Goal: Task Accomplishment & Management: Use online tool/utility

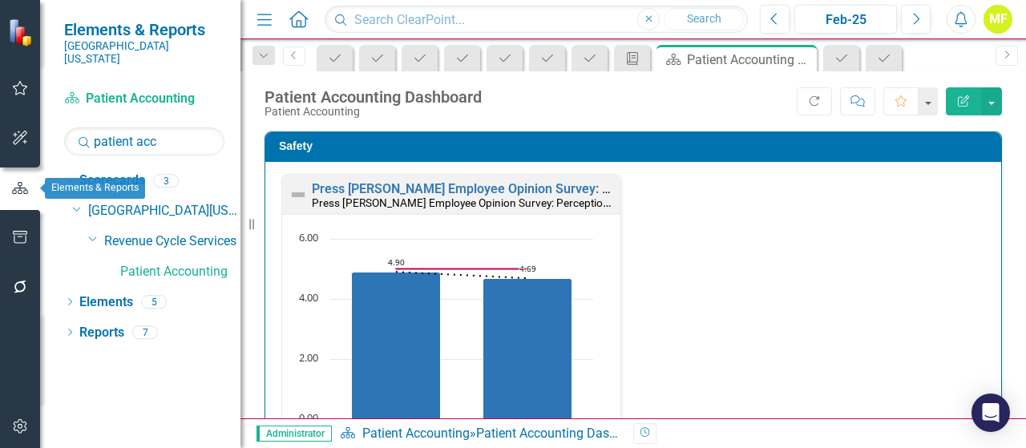
click at [26, 231] on icon "button" at bounding box center [20, 237] width 17 height 13
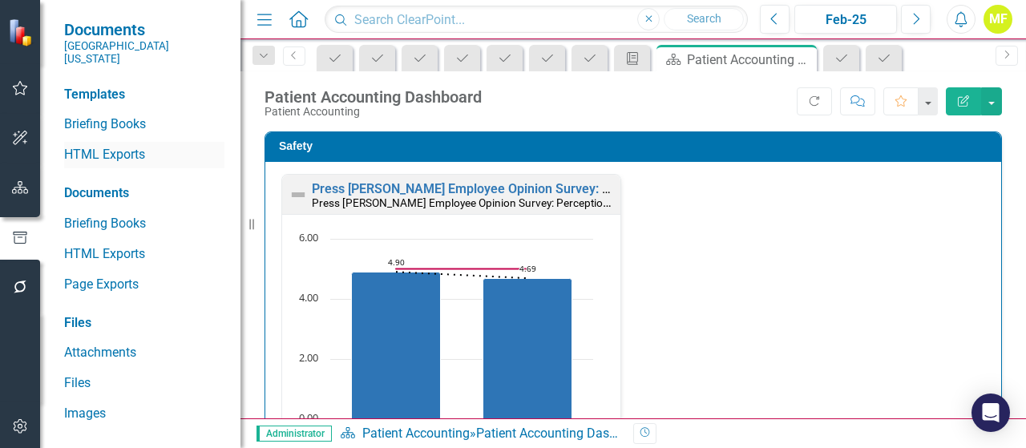
click at [125, 146] on link "HTML Exports" at bounding box center [144, 155] width 160 height 18
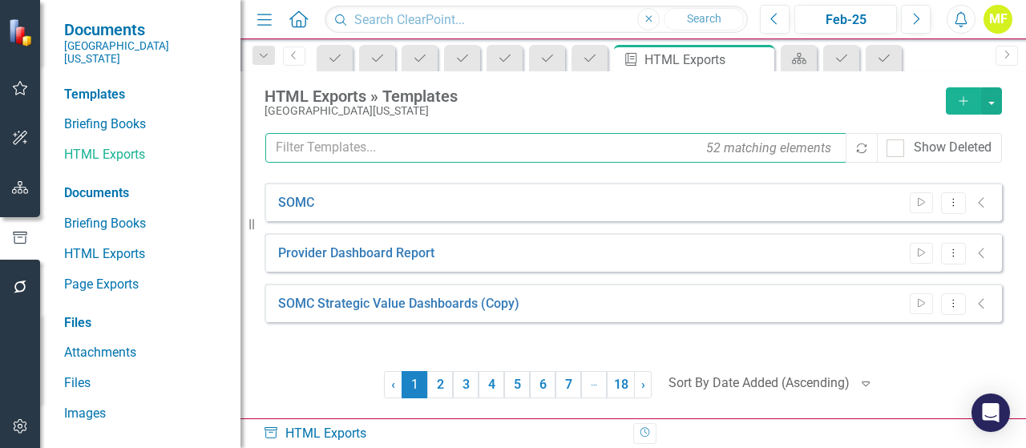
click at [365, 142] on input "text" at bounding box center [556, 148] width 583 height 30
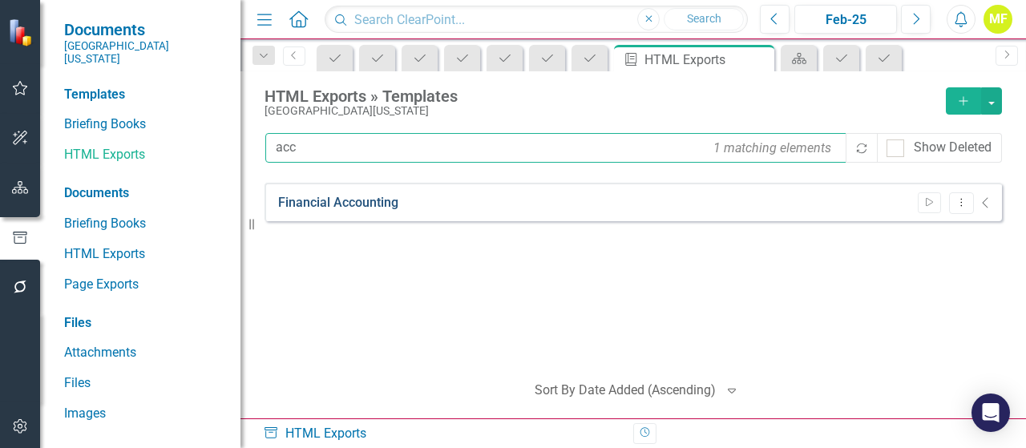
type input "acc"
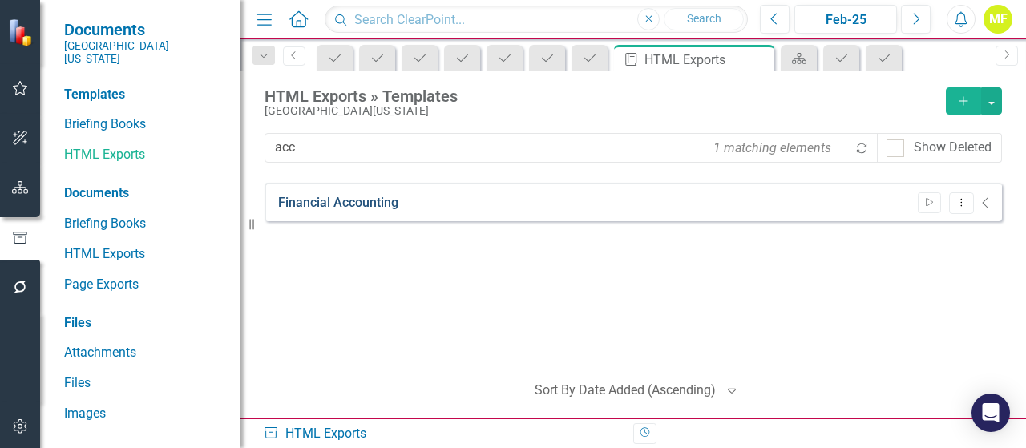
click at [370, 202] on link "Financial Accounting" at bounding box center [338, 203] width 120 height 18
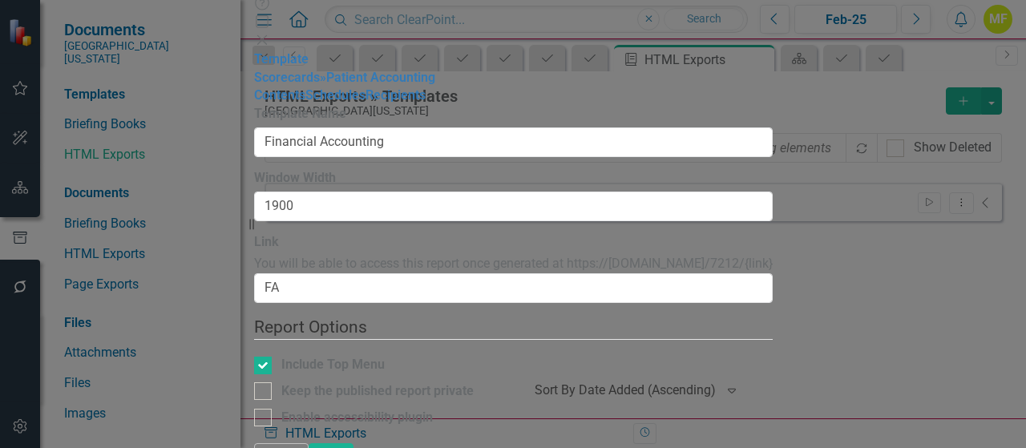
type input "Financial Accounting"
type input "1900"
type input "FA"
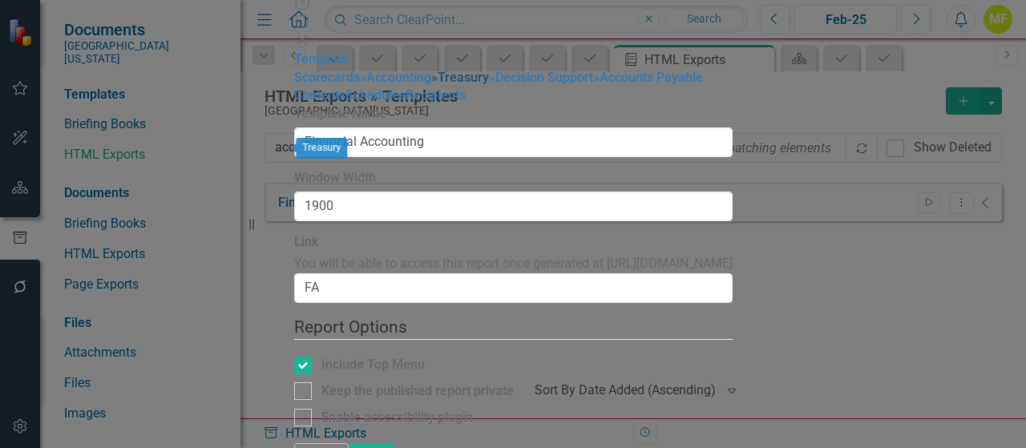
click at [431, 85] on link "» Treasury" at bounding box center [460, 77] width 58 height 15
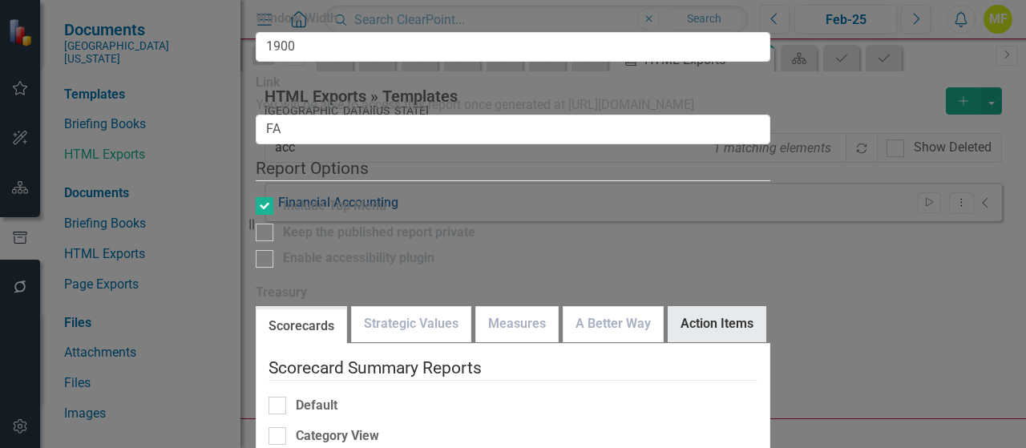
click at [765, 307] on link "Action Items" at bounding box center [716, 324] width 97 height 34
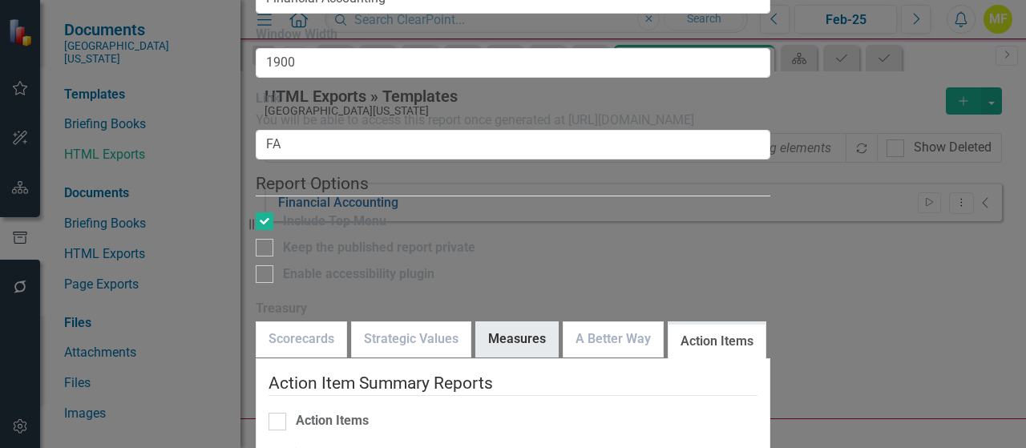
click at [553, 322] on link "Measures" at bounding box center [517, 339] width 82 height 34
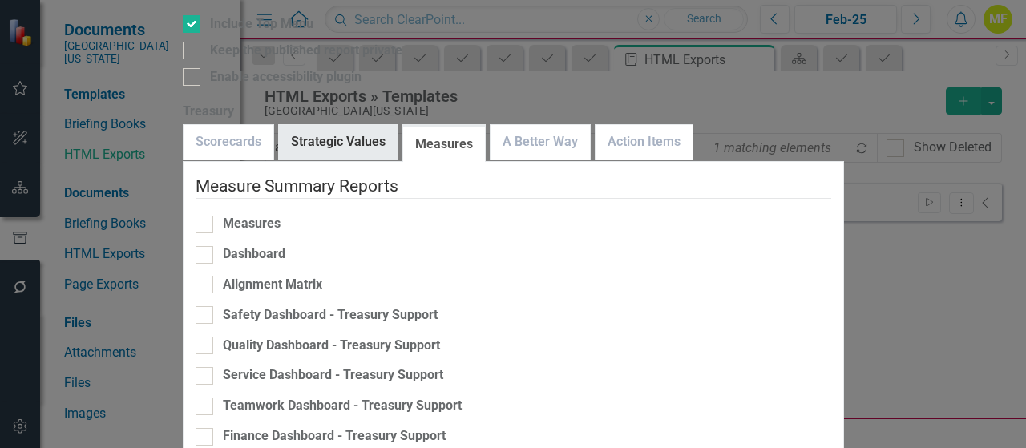
click at [398, 125] on link "Strategic Values" at bounding box center [338, 142] width 119 height 34
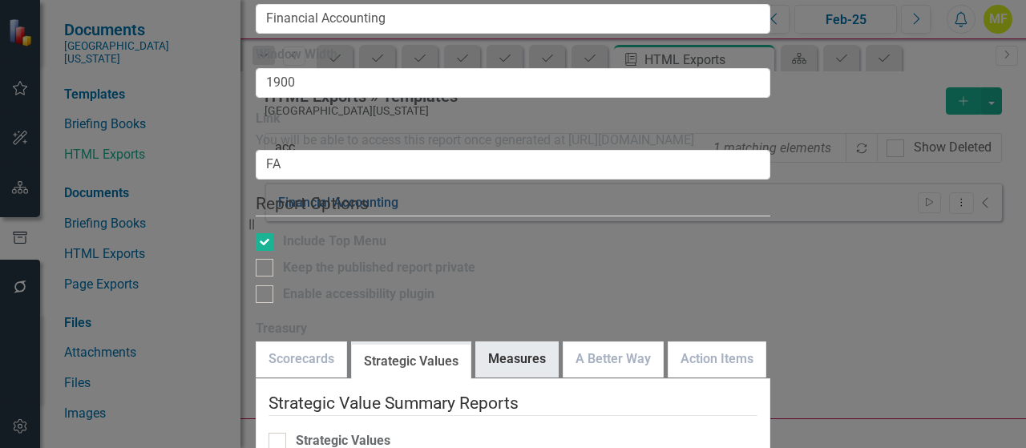
click at [559, 341] on div "Measures" at bounding box center [516, 359] width 83 height 36
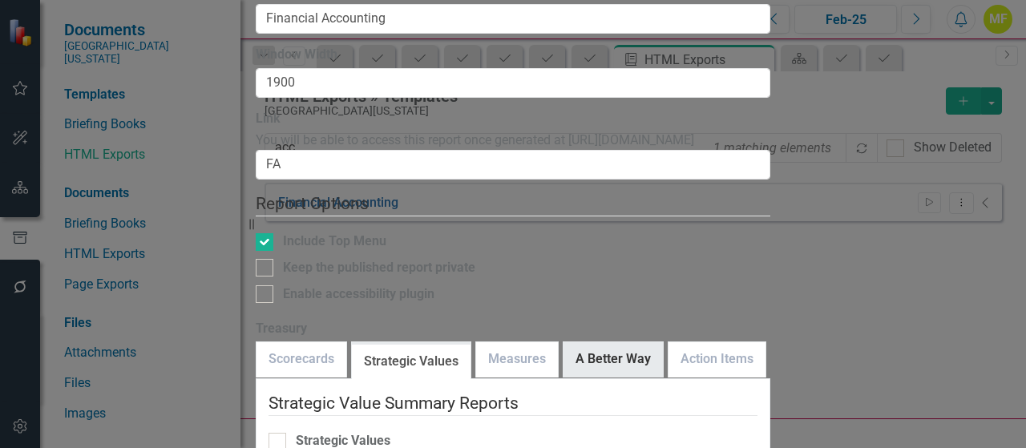
click at [663, 342] on link "A Better Way" at bounding box center [612, 359] width 99 height 34
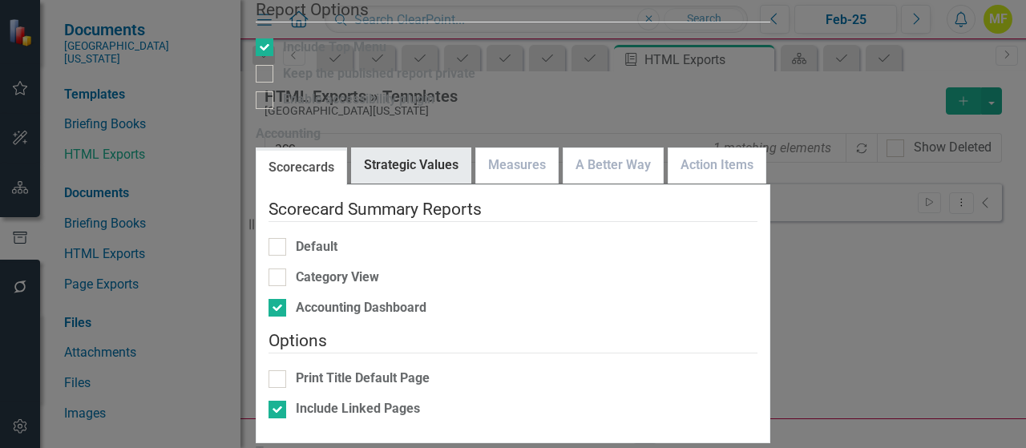
click at [439, 148] on link "Strategic Values" at bounding box center [411, 165] width 119 height 34
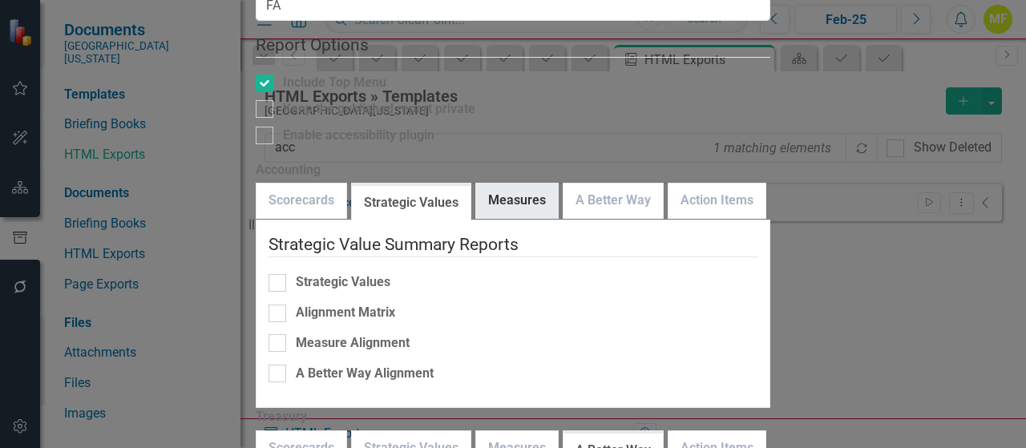
click at [559, 183] on div "Measures" at bounding box center [516, 201] width 83 height 36
click at [558, 184] on link "Measures" at bounding box center [517, 201] width 82 height 34
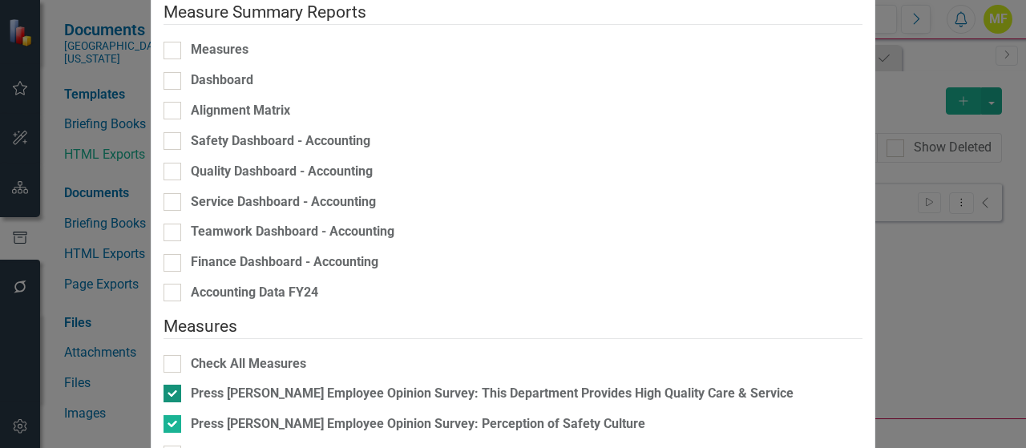
scroll to position [307, 0]
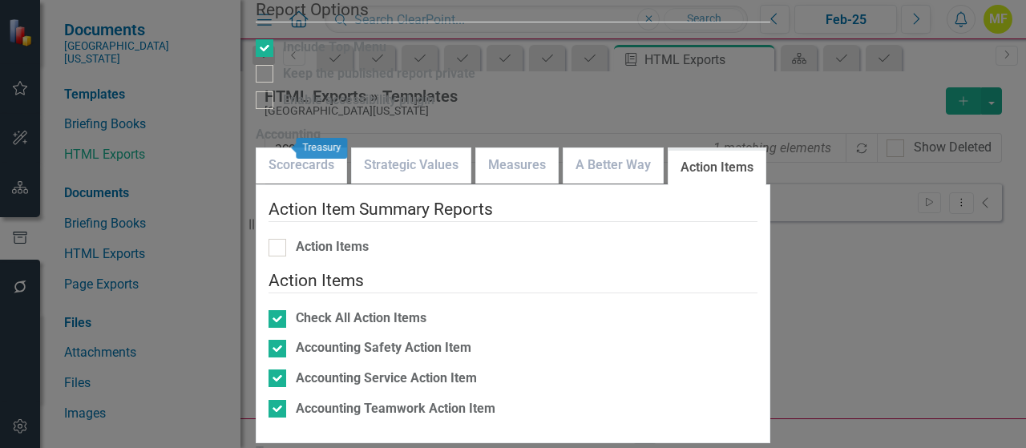
drag, startPoint x: 758, startPoint y: 92, endPoint x: 733, endPoint y: 101, distance: 27.1
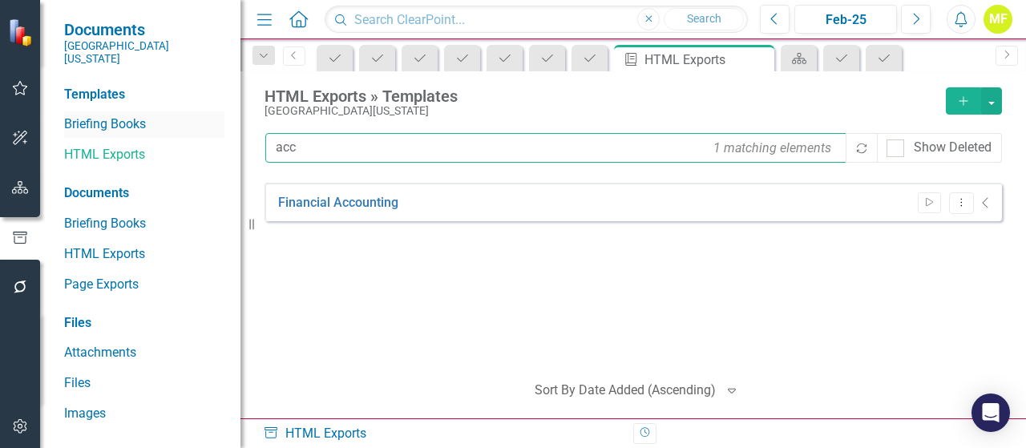
drag, startPoint x: 322, startPoint y: 148, endPoint x: 103, endPoint y: 120, distance: 221.4
click at [103, 120] on div "Documents [GEOGRAPHIC_DATA][US_STATE] Templates Briefing Books HTML Exports Doc…" at bounding box center [513, 224] width 1026 height 448
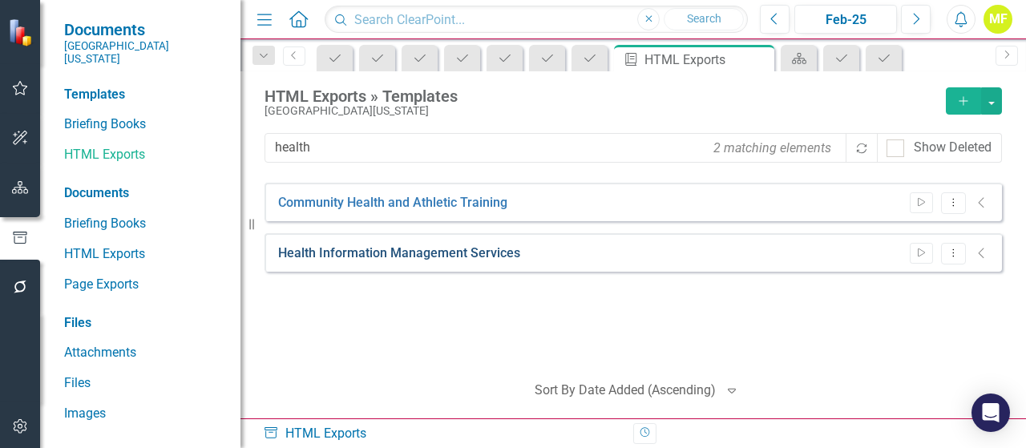
click at [369, 252] on link "Health Information Management Services" at bounding box center [399, 253] width 242 height 18
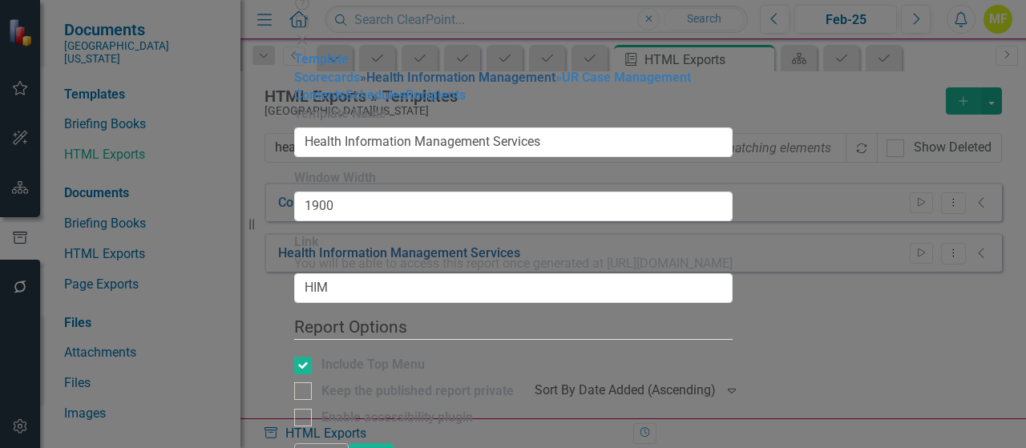
click at [360, 85] on link "» Health Information Management" at bounding box center [458, 77] width 196 height 15
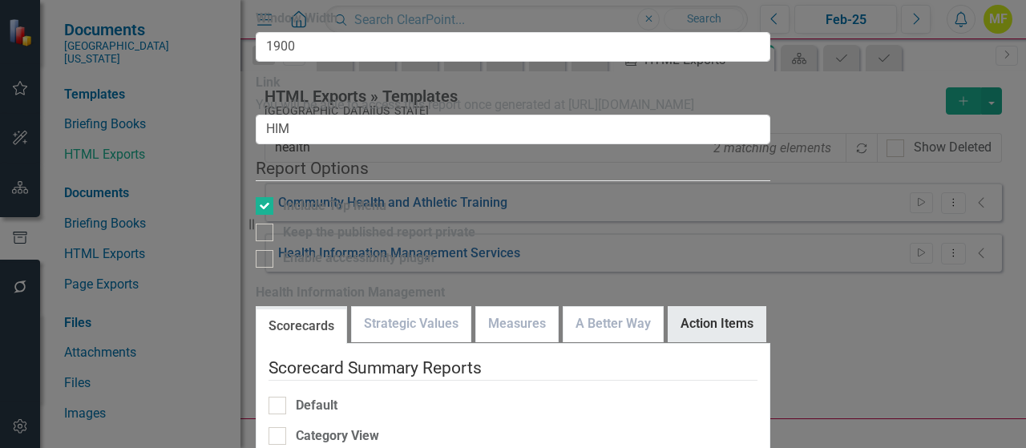
click at [765, 307] on link "Action Items" at bounding box center [716, 324] width 97 height 34
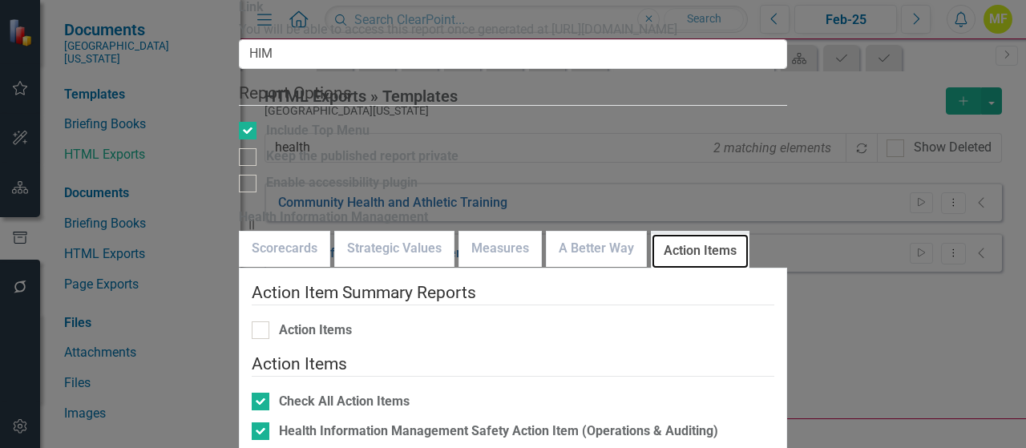
scroll to position [96, 0]
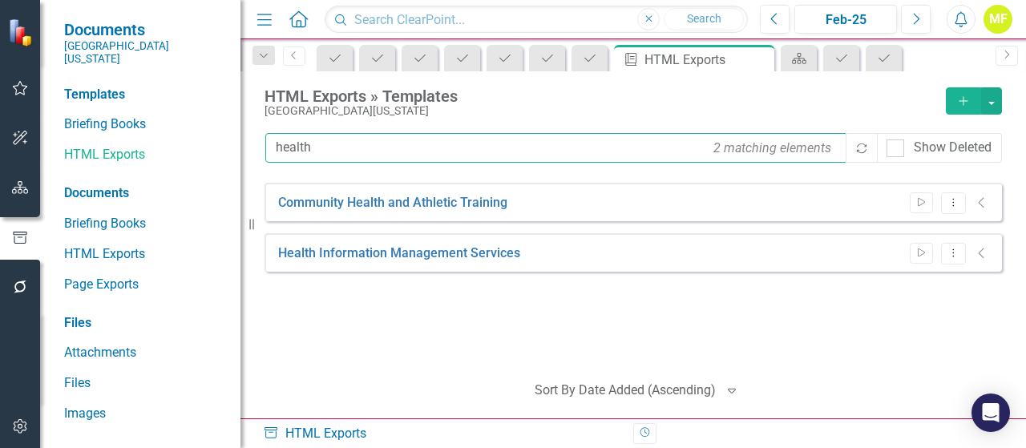
drag, startPoint x: 327, startPoint y: 147, endPoint x: -439, endPoint y: -2, distance: 780.6
click at [0, 0] on html "Documents [GEOGRAPHIC_DATA][US_STATE] Templates Briefing Books HTML Exports Doc…" at bounding box center [513, 224] width 1026 height 448
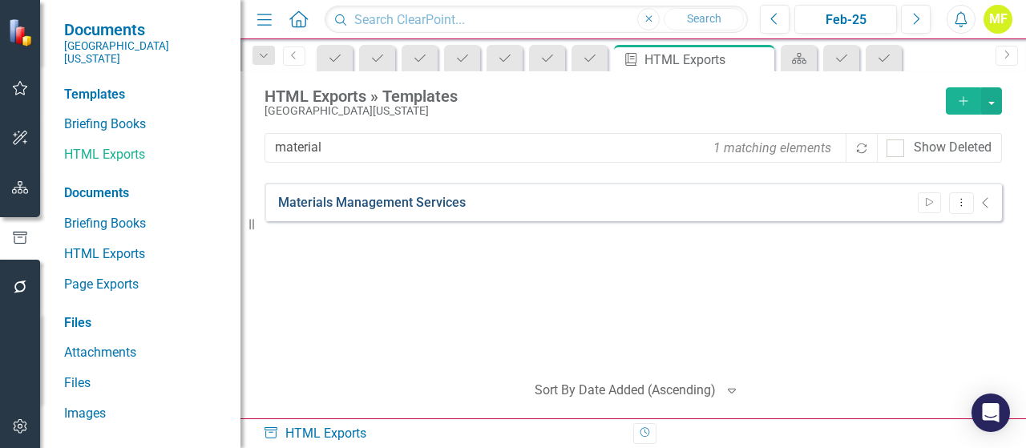
click at [338, 194] on link "Materials Management Services" at bounding box center [372, 203] width 188 height 18
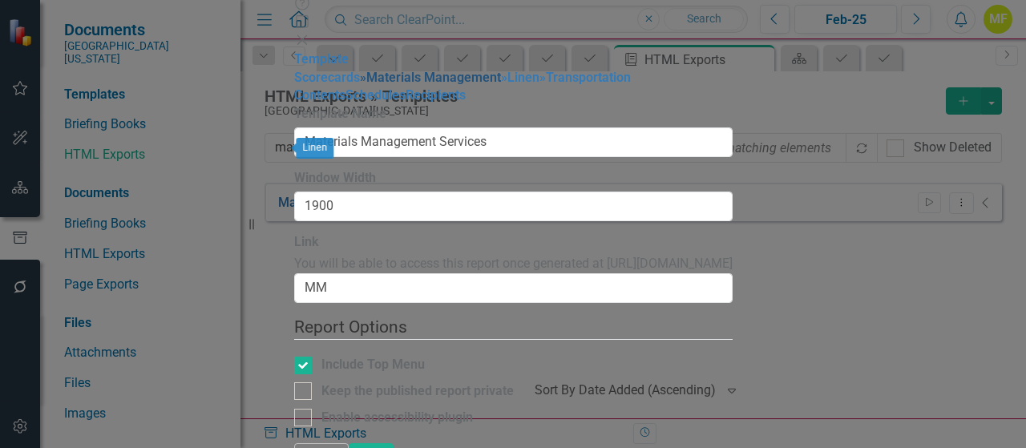
drag, startPoint x: 193, startPoint y: 123, endPoint x: 265, endPoint y: 124, distance: 72.2
click at [360, 85] on link "» Materials Management" at bounding box center [430, 77] width 141 height 15
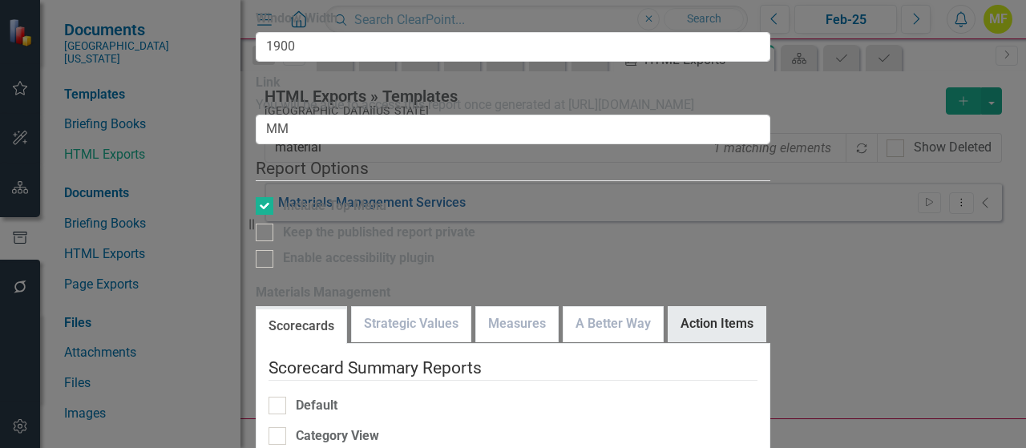
click at [756, 307] on link "Action Items" at bounding box center [716, 324] width 97 height 34
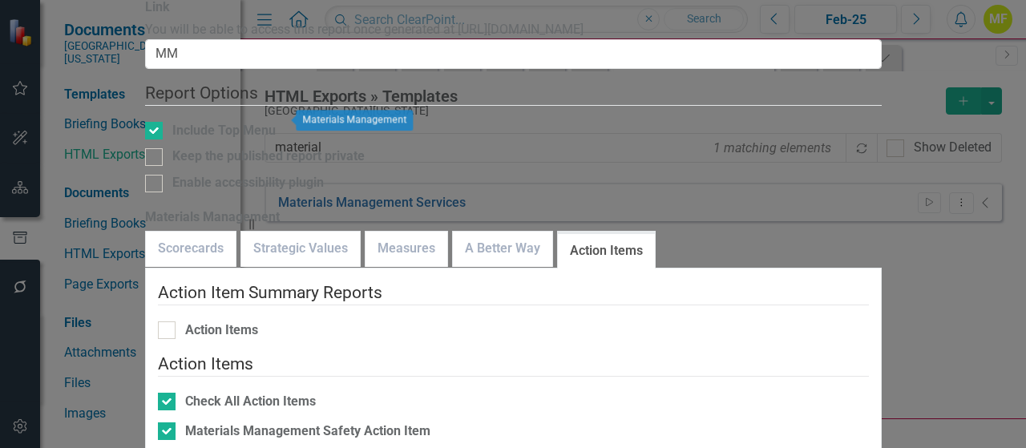
drag, startPoint x: 166, startPoint y: 142, endPoint x: 281, endPoint y: 126, distance: 116.5
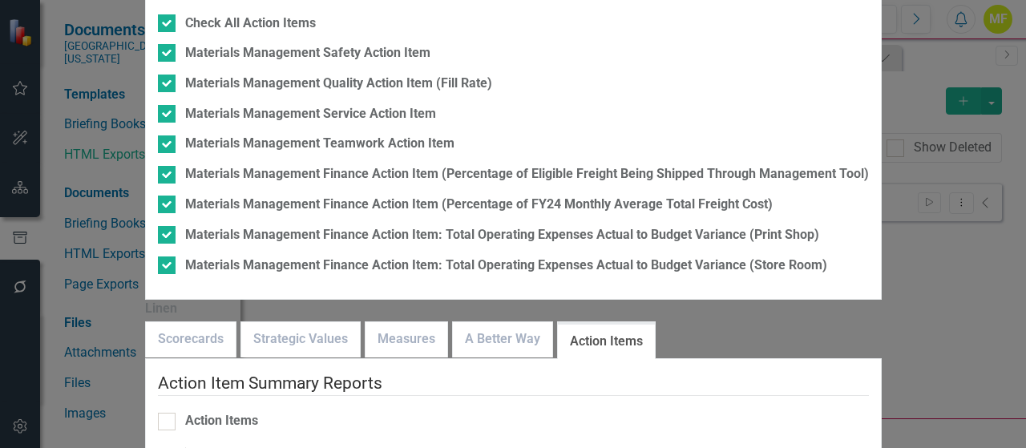
scroll to position [18, 0]
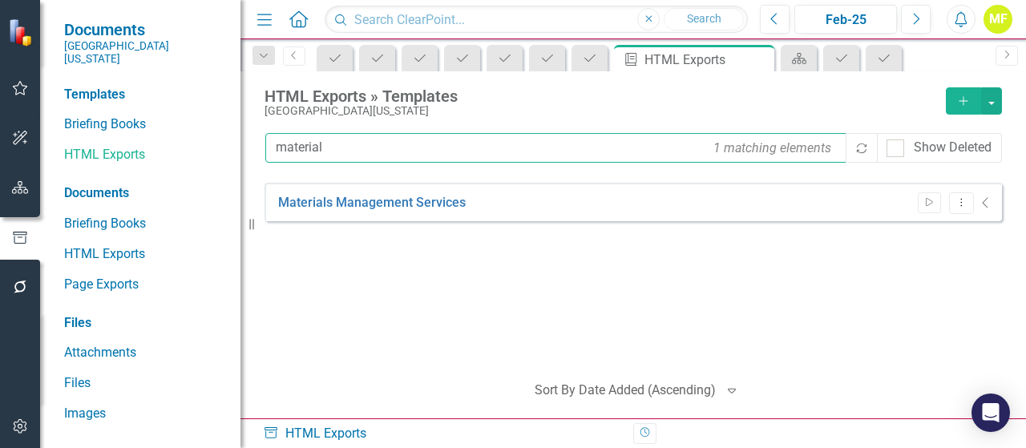
drag, startPoint x: 198, startPoint y: 135, endPoint x: -398, endPoint y: 225, distance: 602.3
click at [0, 225] on html "Documents [GEOGRAPHIC_DATA][US_STATE] Templates Briefing Books HTML Exports Doc…" at bounding box center [513, 224] width 1026 height 448
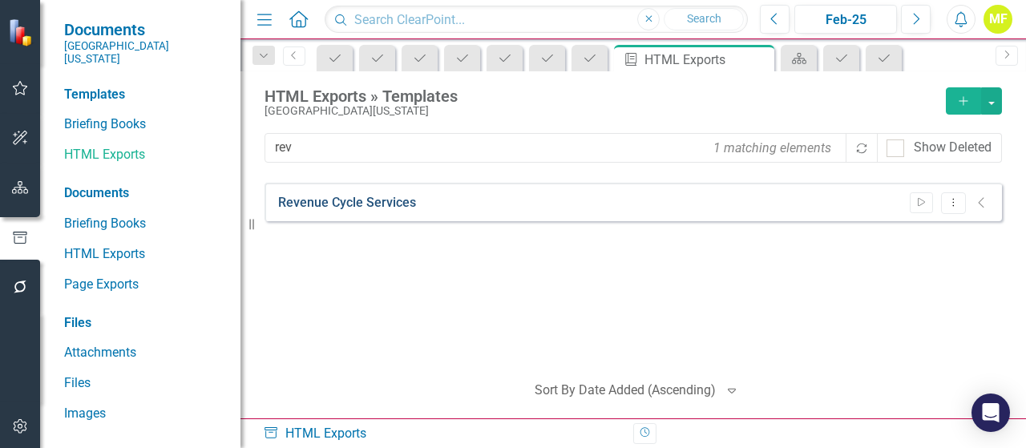
click at [339, 210] on link "Revenue Cycle Services" at bounding box center [347, 203] width 138 height 18
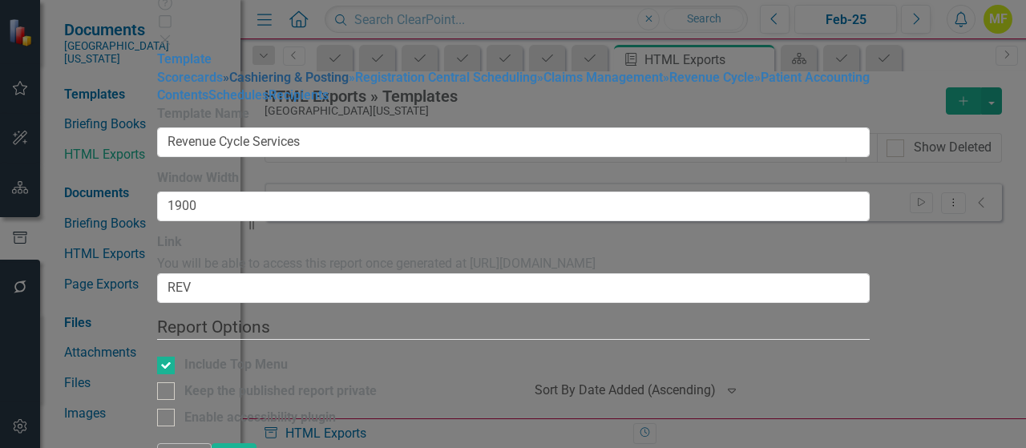
click at [223, 85] on link "» Cashiering & Posting" at bounding box center [286, 77] width 126 height 15
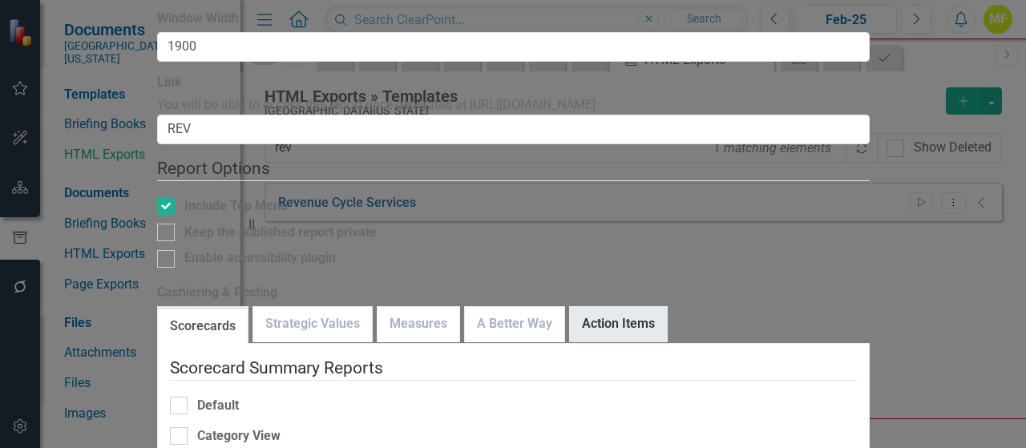
click at [667, 307] on link "Action Items" at bounding box center [618, 324] width 97 height 34
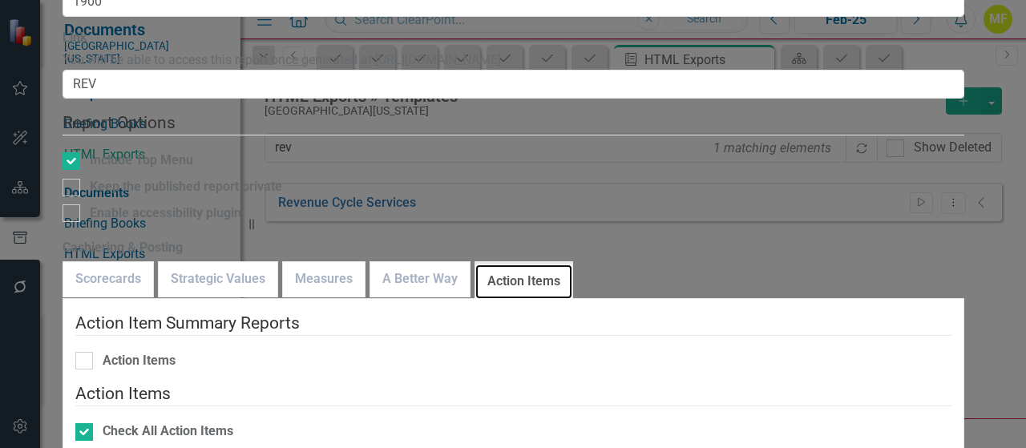
scroll to position [43, 0]
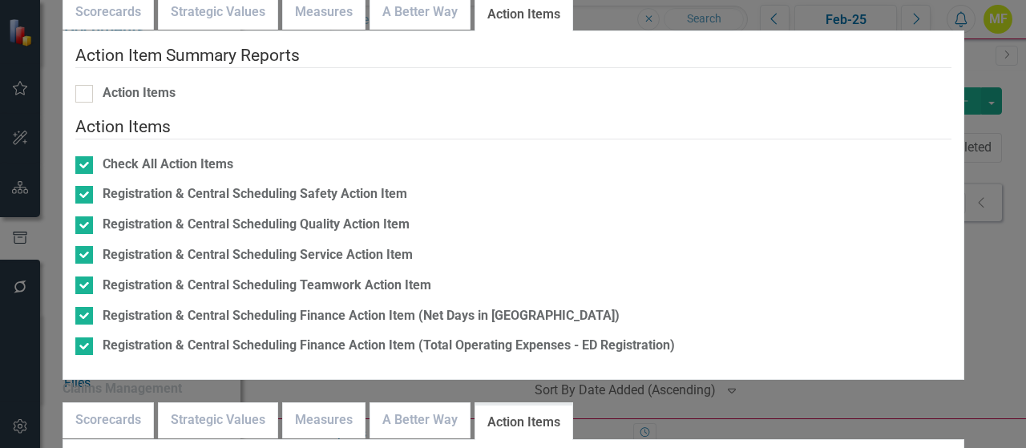
scroll to position [18, 0]
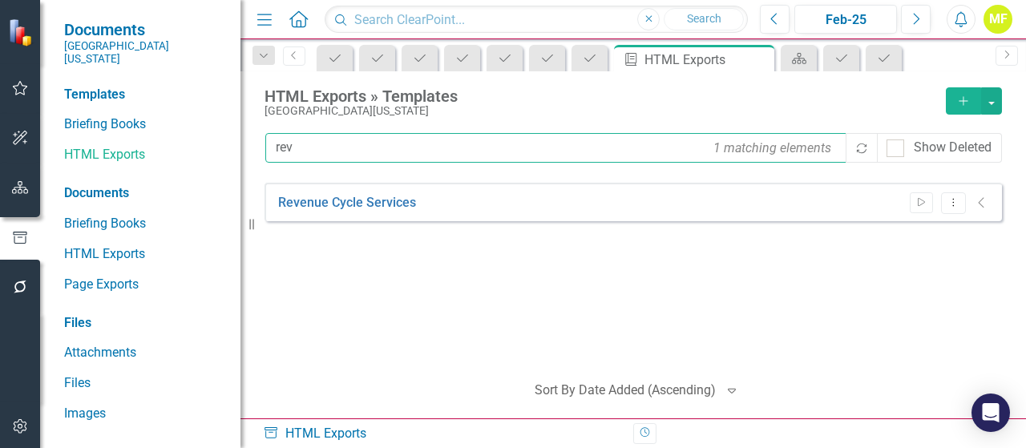
drag, startPoint x: 341, startPoint y: 146, endPoint x: -68, endPoint y: 137, distance: 408.9
click at [0, 137] on html "Documents [GEOGRAPHIC_DATA][US_STATE] Templates Briefing Books HTML Exports Doc…" at bounding box center [513, 224] width 1026 height 448
type input "plan"
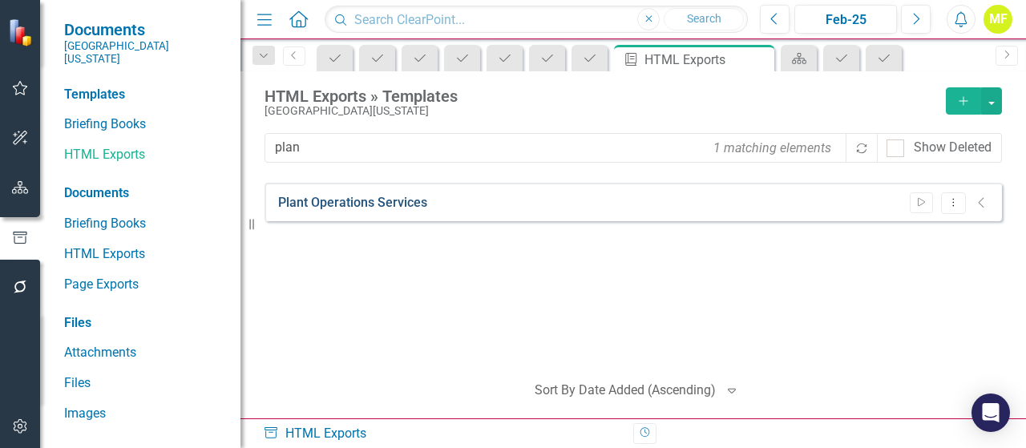
click at [369, 202] on link "Plant Operations Services" at bounding box center [352, 203] width 149 height 18
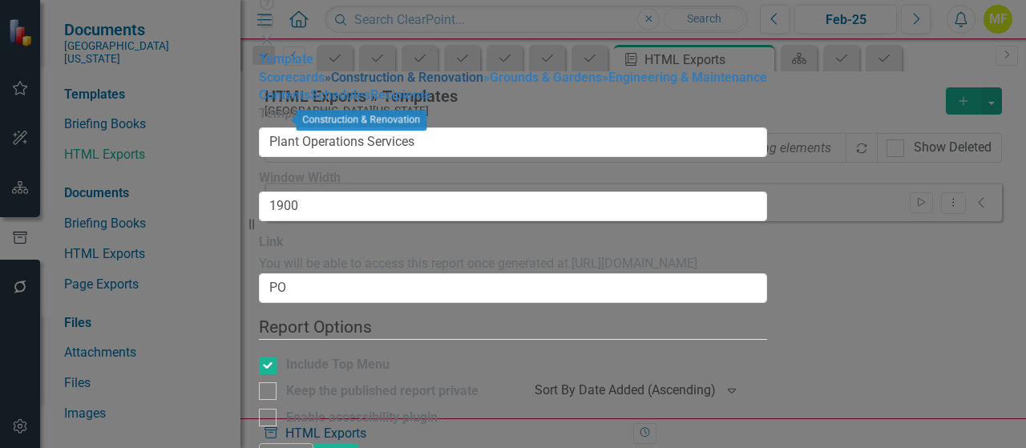
click at [325, 85] on link "» Construction & Renovation" at bounding box center [404, 77] width 159 height 15
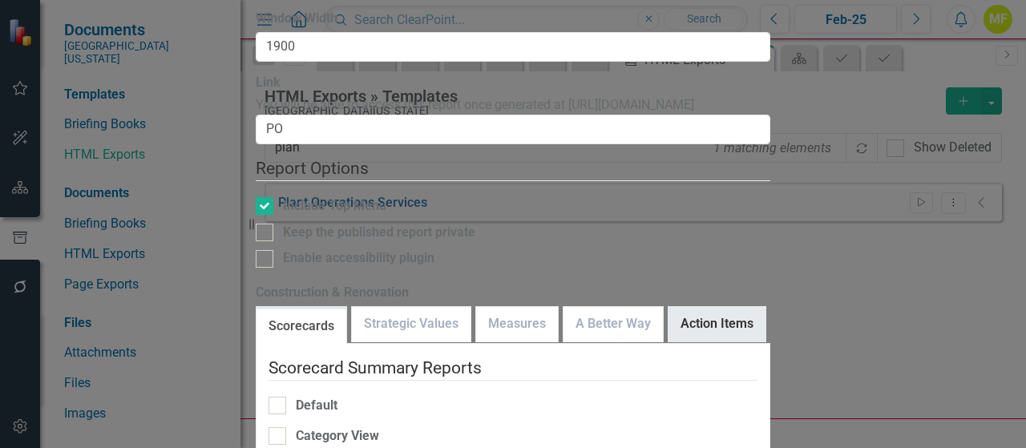
click at [754, 307] on link "Action Items" at bounding box center [716, 324] width 97 height 34
